Goal: Task Accomplishment & Management: Manage account settings

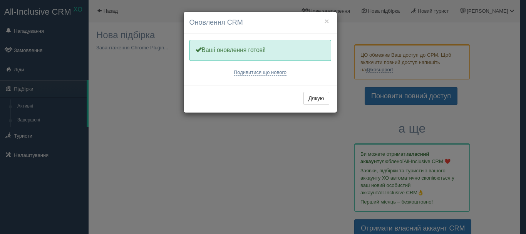
click at [272, 145] on div "× Оновлення CRM Одну хвилинку, оновлюємо Вашу CRM Ваші оновлення готові! Подиви…" at bounding box center [263, 117] width 526 height 234
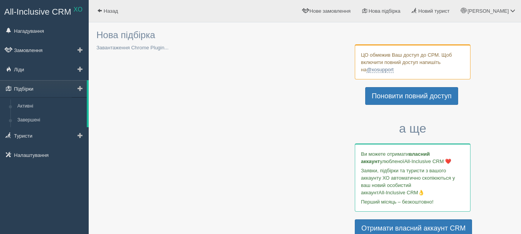
click at [38, 88] on link "Підбірки" at bounding box center [43, 88] width 87 height 17
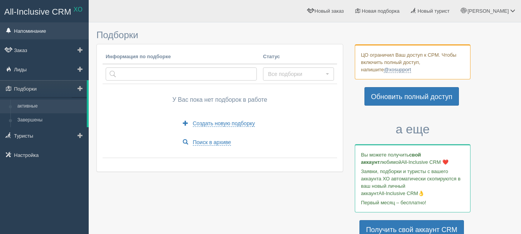
click at [50, 27] on link "Напоминание" at bounding box center [44, 30] width 89 height 17
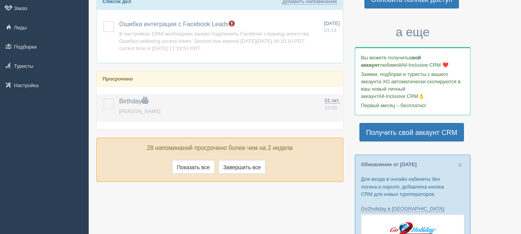
scroll to position [116, 0]
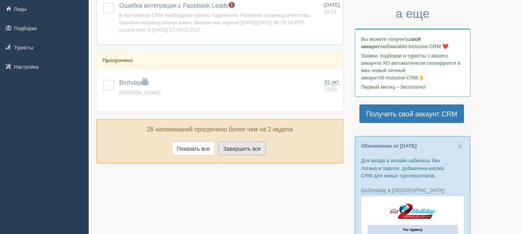
click at [237, 149] on font "Завершить все" at bounding box center [242, 149] width 38 height 6
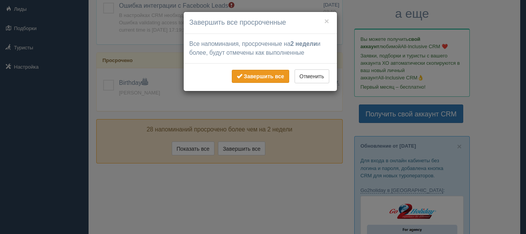
click at [252, 76] on font "Завершить все" at bounding box center [264, 76] width 40 height 6
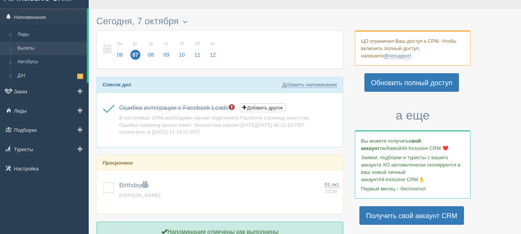
scroll to position [0, 0]
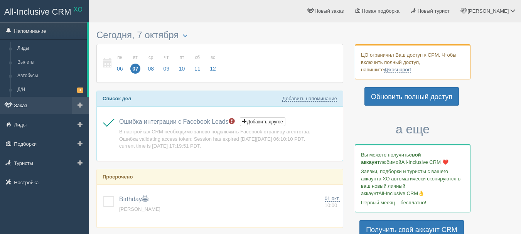
click at [44, 108] on link "Заказ" at bounding box center [44, 105] width 89 height 17
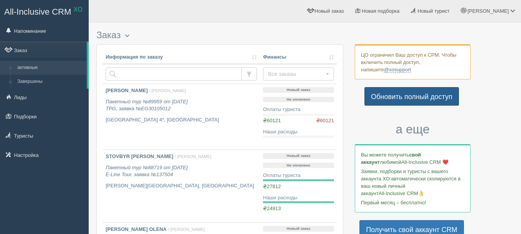
click at [422, 99] on font "Обновить полный доступ" at bounding box center [411, 97] width 81 height 8
click at [412, 95] on font "Обновить полный доступ" at bounding box center [411, 97] width 81 height 8
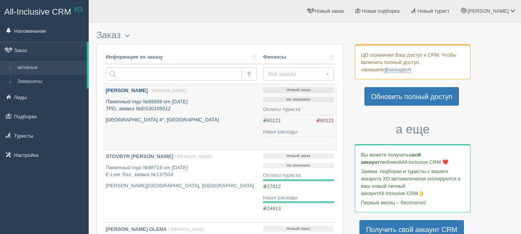
click at [142, 104] on font "Пакетный тур №89959 от 13.09.2025" at bounding box center [147, 102] width 82 height 6
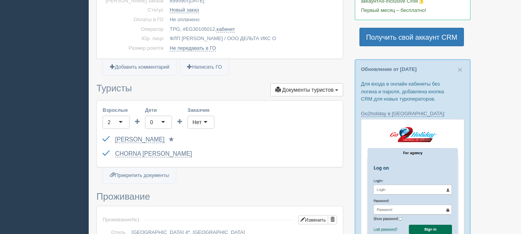
scroll to position [193, 0]
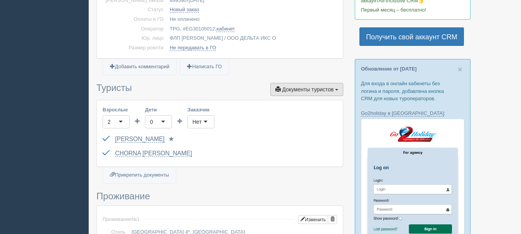
click at [336, 89] on span "button" at bounding box center [336, 90] width 3 height 2
click at [295, 66] on ul "Добавить комментарий Написать ГО" at bounding box center [219, 71] width 247 height 10
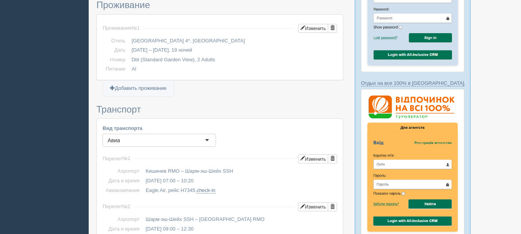
scroll to position [385, 0]
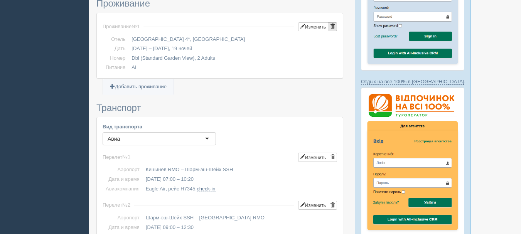
click at [334, 28] on span "button" at bounding box center [332, 26] width 5 height 5
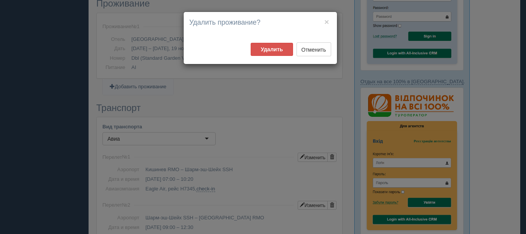
click at [270, 99] on div "× Удалить проживание? Удалить Отменить" at bounding box center [263, 117] width 526 height 234
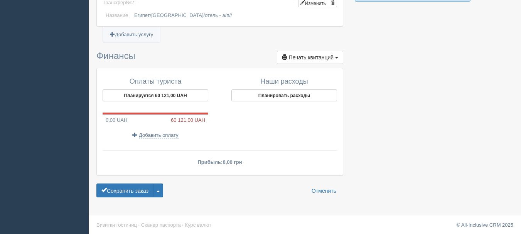
scroll to position [856, 0]
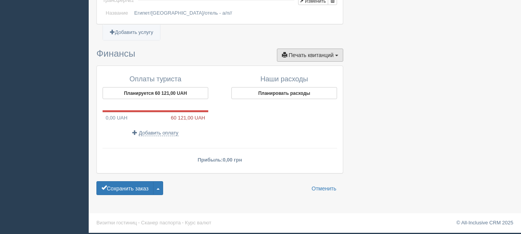
click at [333, 56] on button "Печать квитанций Друк" at bounding box center [310, 55] width 66 height 13
